Goal: Communication & Community: Ask a question

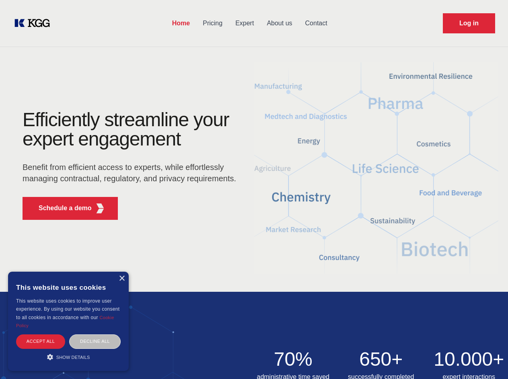
click at [254, 189] on div "Efficiently streamline your expert engagement Benefit from efficient access to …" at bounding box center [132, 168] width 244 height 116
click at [60, 208] on p "Schedule a demo" at bounding box center [65, 208] width 53 height 10
click at [121, 279] on div "× This website uses cookies This website uses cookies to improve user experienc…" at bounding box center [68, 321] width 121 height 99
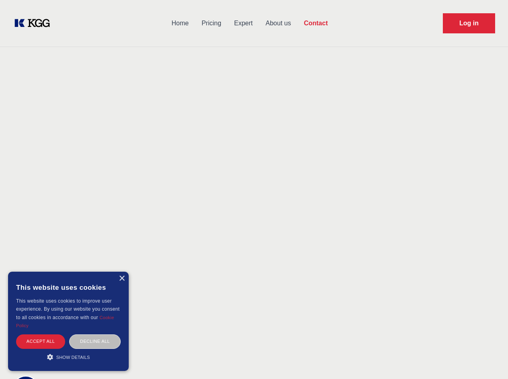
click at [41, 341] on div "Accept all" at bounding box center [40, 341] width 49 height 14
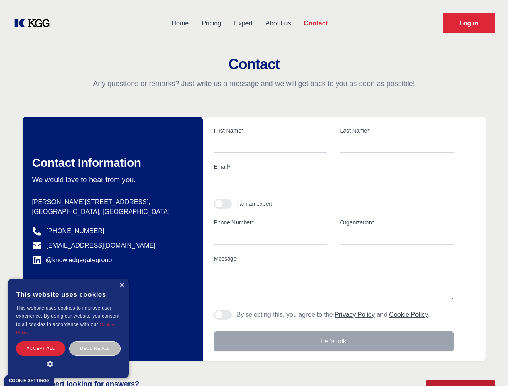
click at [95, 341] on body "Home Pricing Expert About us Contact Log in Contact Any questions or remarks? J…" at bounding box center [254, 353] width 508 height 707
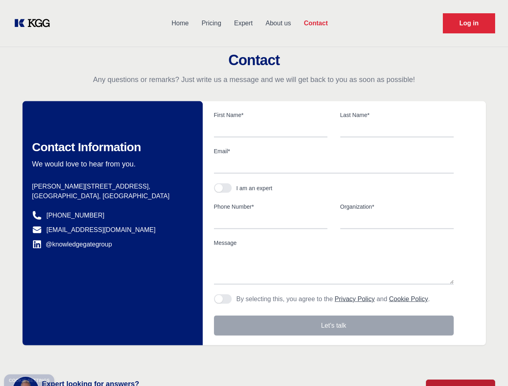
click at [68, 357] on main "Contact Any questions or remarks? Just write us a message and we will get back …" at bounding box center [254, 209] width 508 height 418
